Goal: Information Seeking & Learning: Learn about a topic

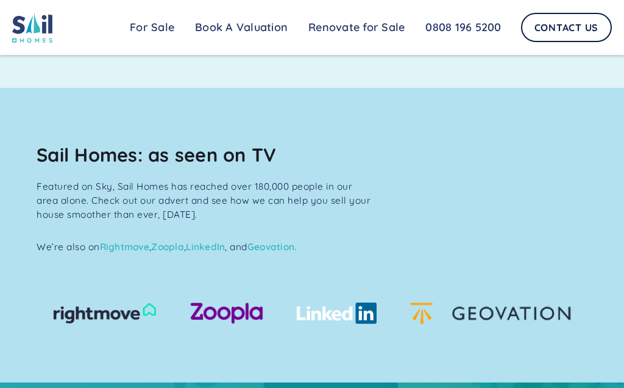
scroll to position [1154, 0]
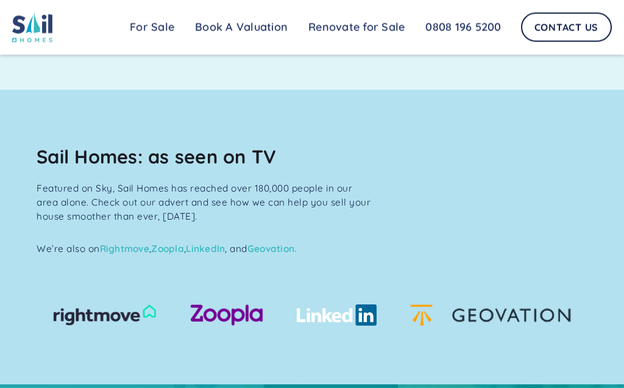
click at [149, 29] on link "For Sale" at bounding box center [151, 27] width 65 height 24
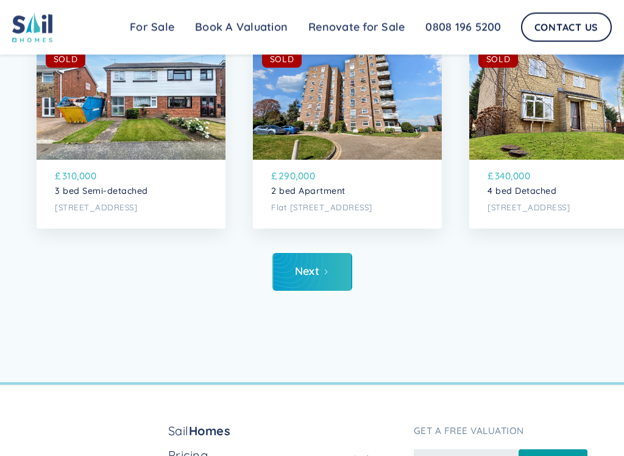
scroll to position [4482, 0]
click at [325, 268] on icon "Next Page" at bounding box center [325, 271] width 7 height 7
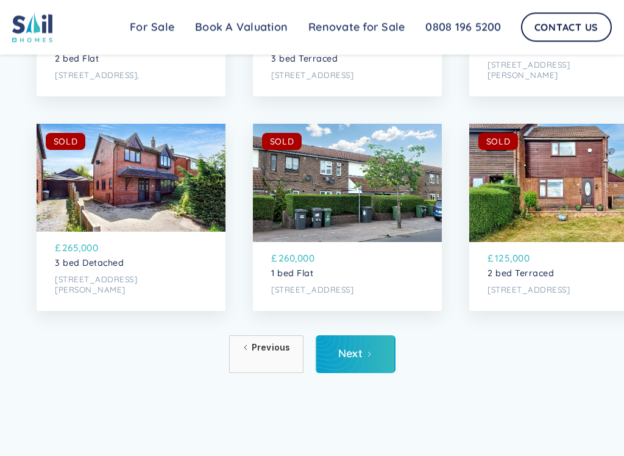
scroll to position [4400, 0]
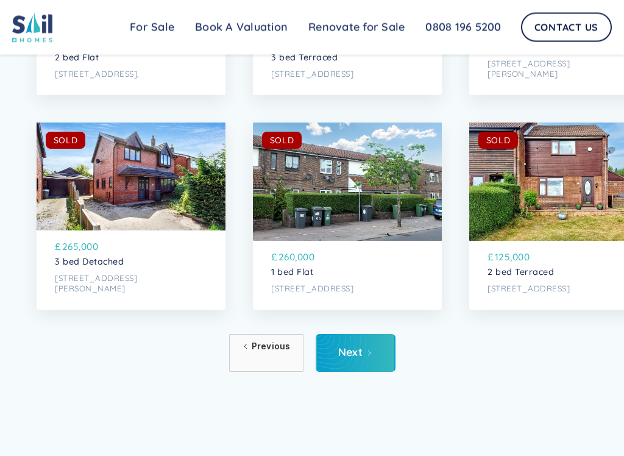
click at [368, 354] on link "Next" at bounding box center [356, 354] width 80 height 38
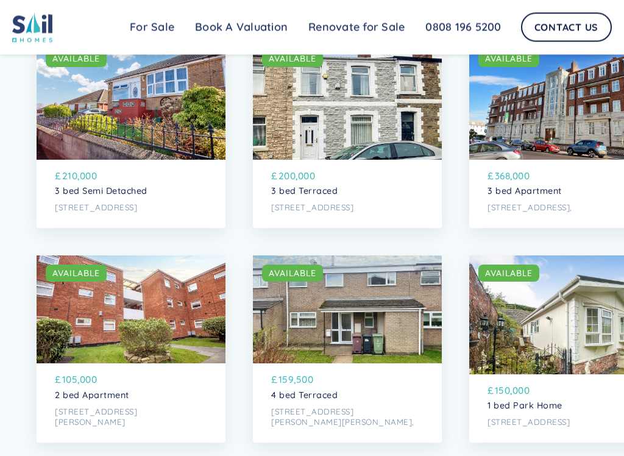
scroll to position [3130, 0]
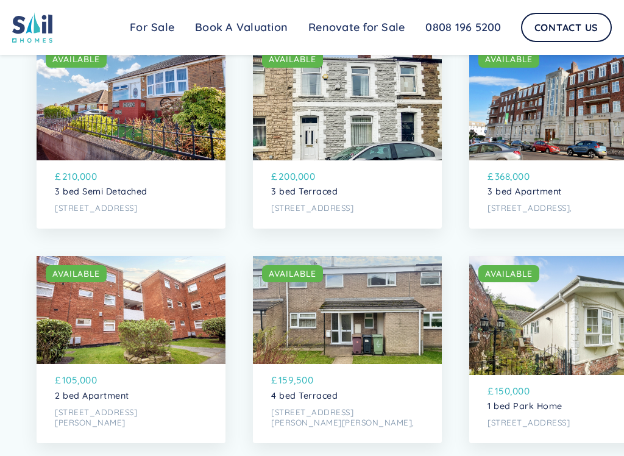
click at [386, 107] on div "SOLD AVAILABLE" at bounding box center [347, 100] width 189 height 119
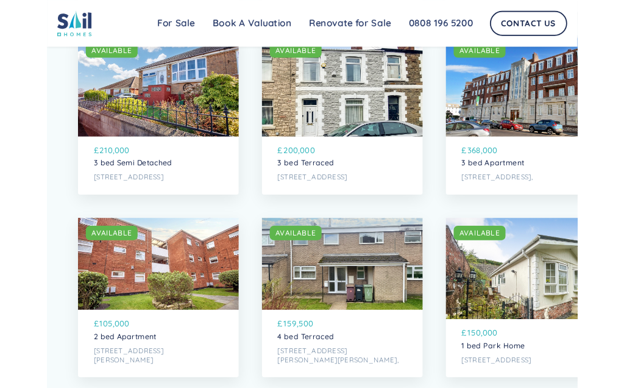
scroll to position [3164, 0]
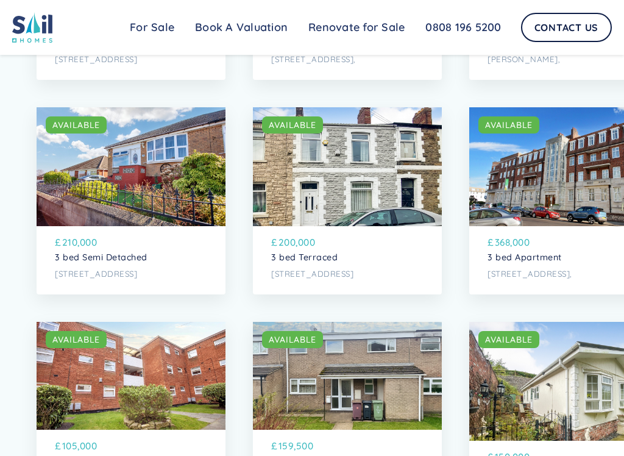
click at [339, 266] on div "SOLD AVAILABLE £ 200,000 3 bed Terraced 33 Railway Street, Cardiff" at bounding box center [347, 260] width 189 height 69
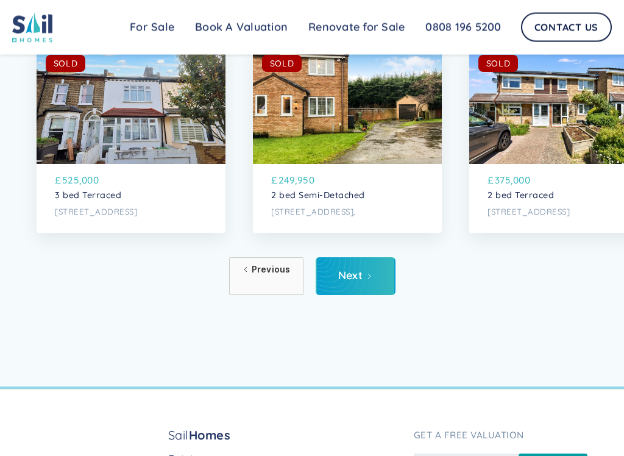
scroll to position [4477, 0]
click at [371, 272] on icon "Next Page" at bounding box center [369, 275] width 7 height 7
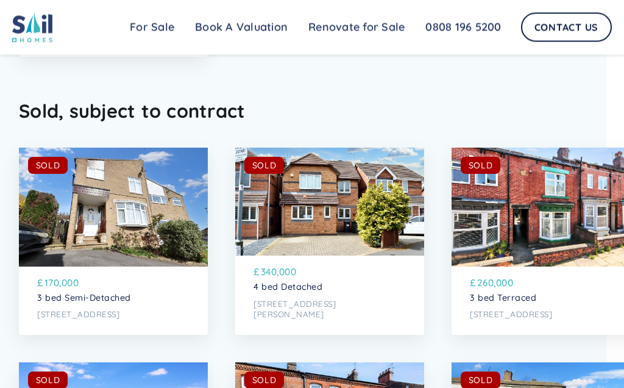
scroll to position [3904, 18]
